Goal: Check status

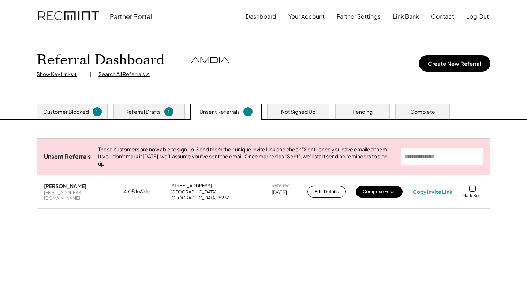
click at [472, 192] on div at bounding box center [472, 188] width 7 height 7
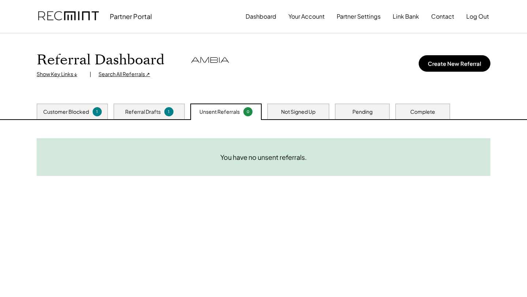
click at [373, 116] on div "Pending" at bounding box center [362, 112] width 55 height 16
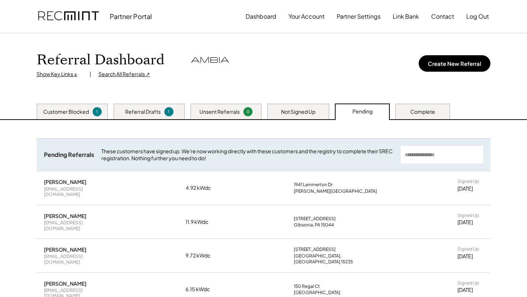
click at [406, 113] on div "Complete" at bounding box center [422, 112] width 55 height 16
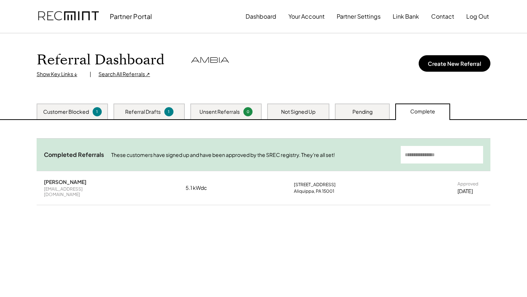
click at [279, 192] on div "DAVID Bufalini jab153@comcast.net 5.1 kWdc 4027 Forest Dr Aliquippa, PA 15001 A…" at bounding box center [264, 187] width 454 height 33
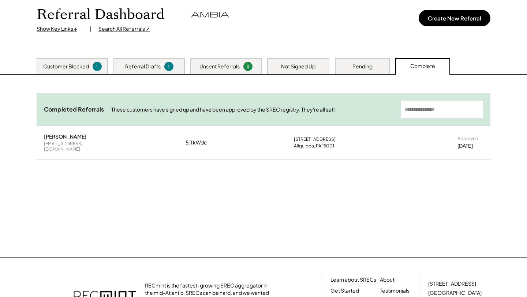
scroll to position [51, 0]
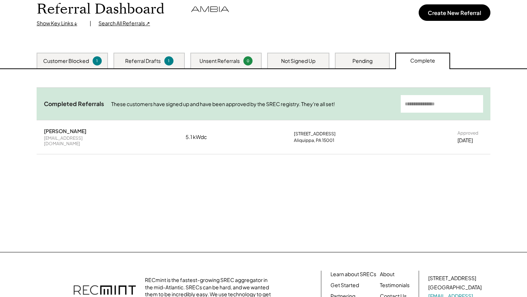
click at [69, 134] on div "DAVID Bufalini" at bounding box center [65, 131] width 42 height 7
click at [160, 135] on div "DAVID Bufalini jab153@comcast.net 5.1 kWdc 4027 Forest Dr Aliquippa, PA 15001 A…" at bounding box center [264, 136] width 454 height 33
click at [382, 66] on div "Pending" at bounding box center [362, 61] width 55 height 16
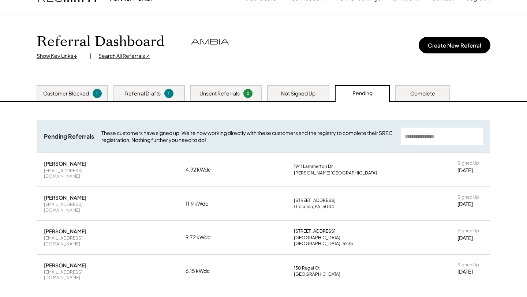
scroll to position [0, 0]
